Goal: Book appointment/travel/reservation

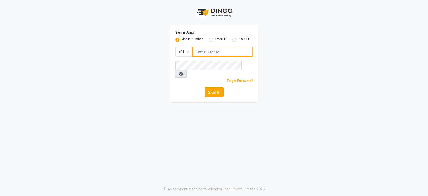
type input "9175773304"
click at [212, 87] on button "Sign In" at bounding box center [214, 92] width 19 height 10
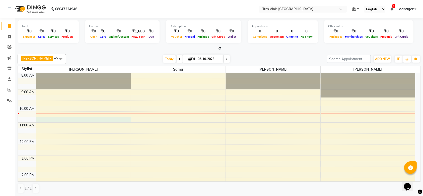
click at [64, 120] on div "8:00 AM 9:00 AM 10:00 AM 11:00 AM 12:00 PM 1:00 PM 2:00 PM 3:00 PM 4:00 PM 5:00…" at bounding box center [216, 180] width 397 height 215
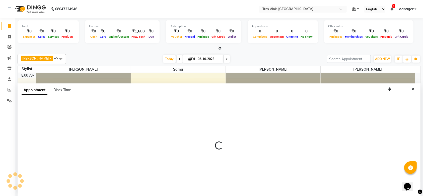
select select "88451"
select select "tentative"
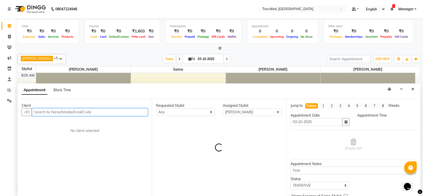
select select "645"
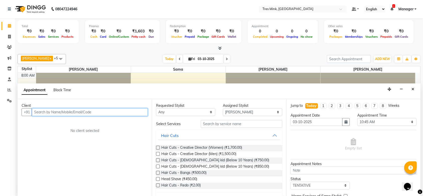
click at [73, 113] on input "text" at bounding box center [90, 112] width 116 height 8
type input "810"
